Goal: Information Seeking & Learning: Learn about a topic

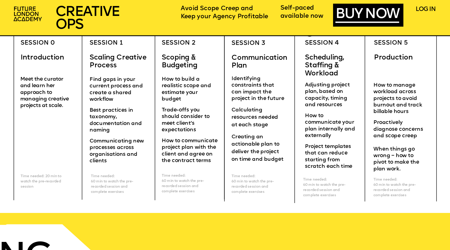
scroll to position [1810, 0]
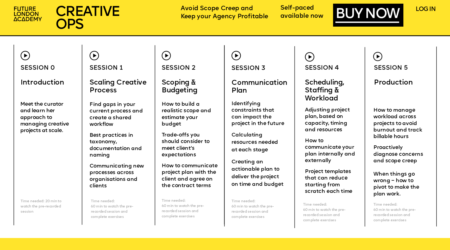
click at [380, 53] on img at bounding box center [377, 56] width 9 height 9
drag, startPoint x: 380, startPoint y: 53, endPoint x: 380, endPoint y: 85, distance: 31.5
click at [380, 54] on img at bounding box center [377, 56] width 9 height 9
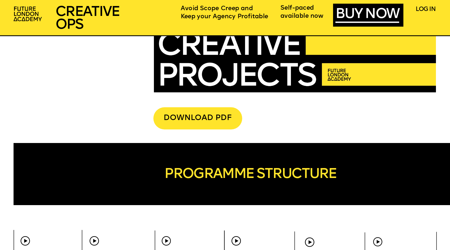
scroll to position [1615, 0]
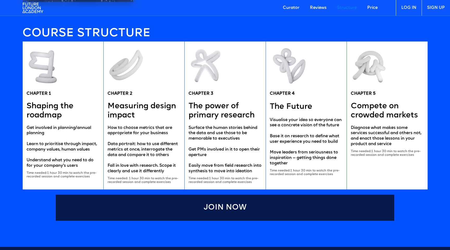
scroll to position [1027, 0]
